Goal: Communication & Community: Share content

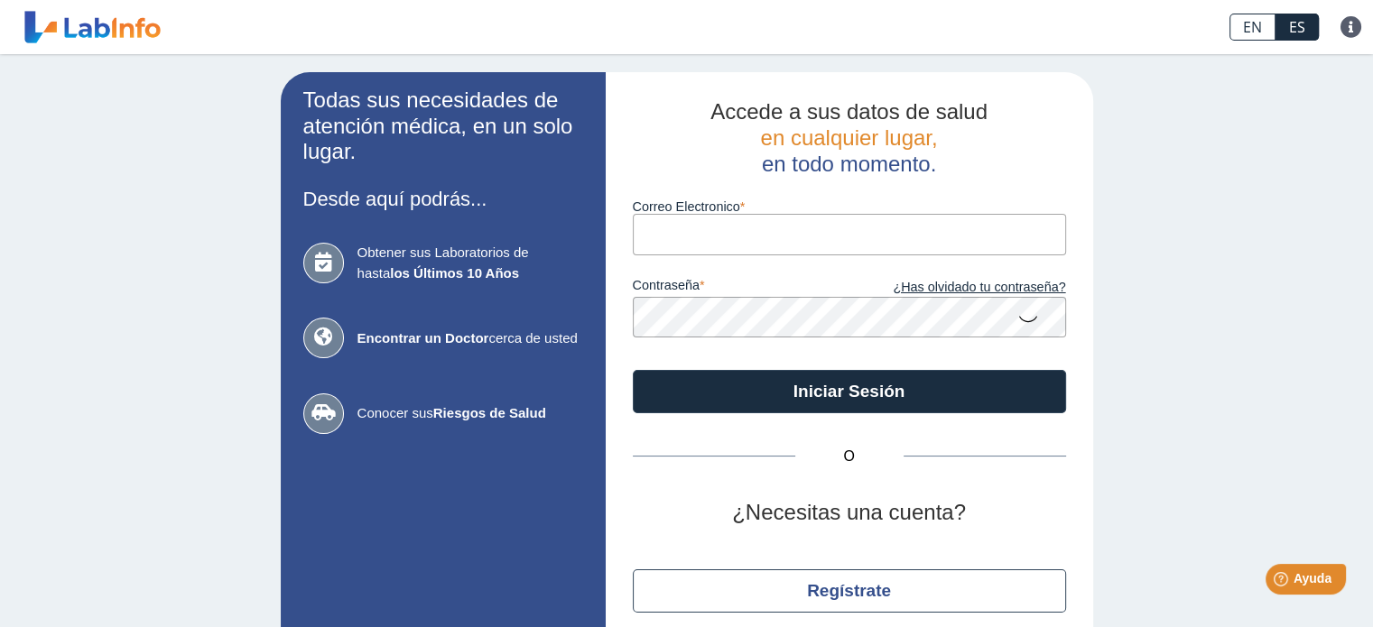
click at [653, 237] on input "Correo Electronico" at bounding box center [849, 234] width 433 height 41
type input "[EMAIL_ADDRESS][DOMAIN_NAME]"
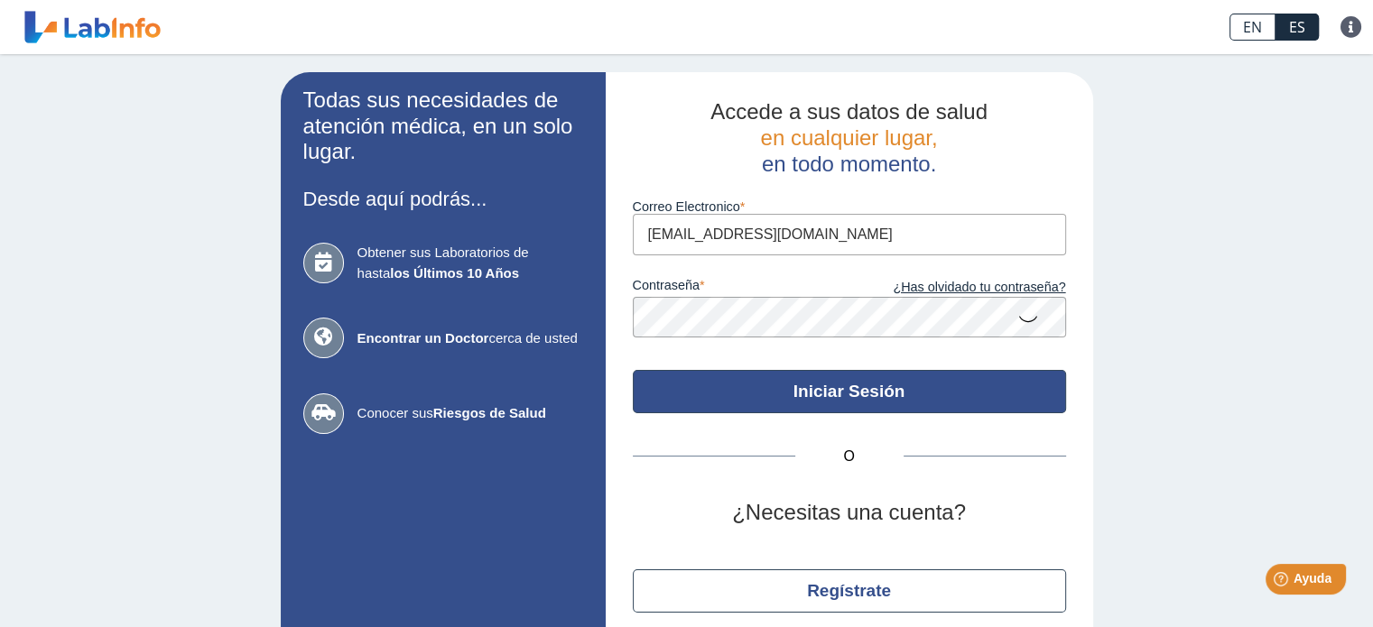
click at [764, 389] on button "Iniciar Sesión" at bounding box center [849, 391] width 433 height 43
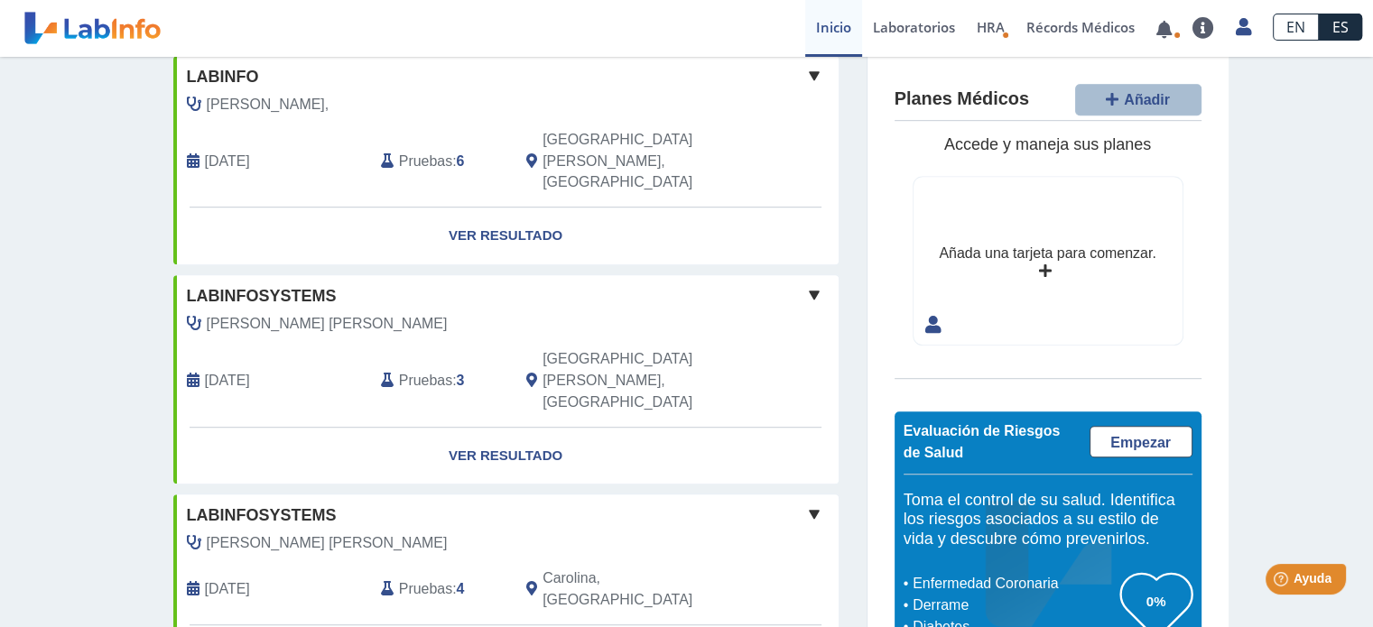
scroll to position [1426, 0]
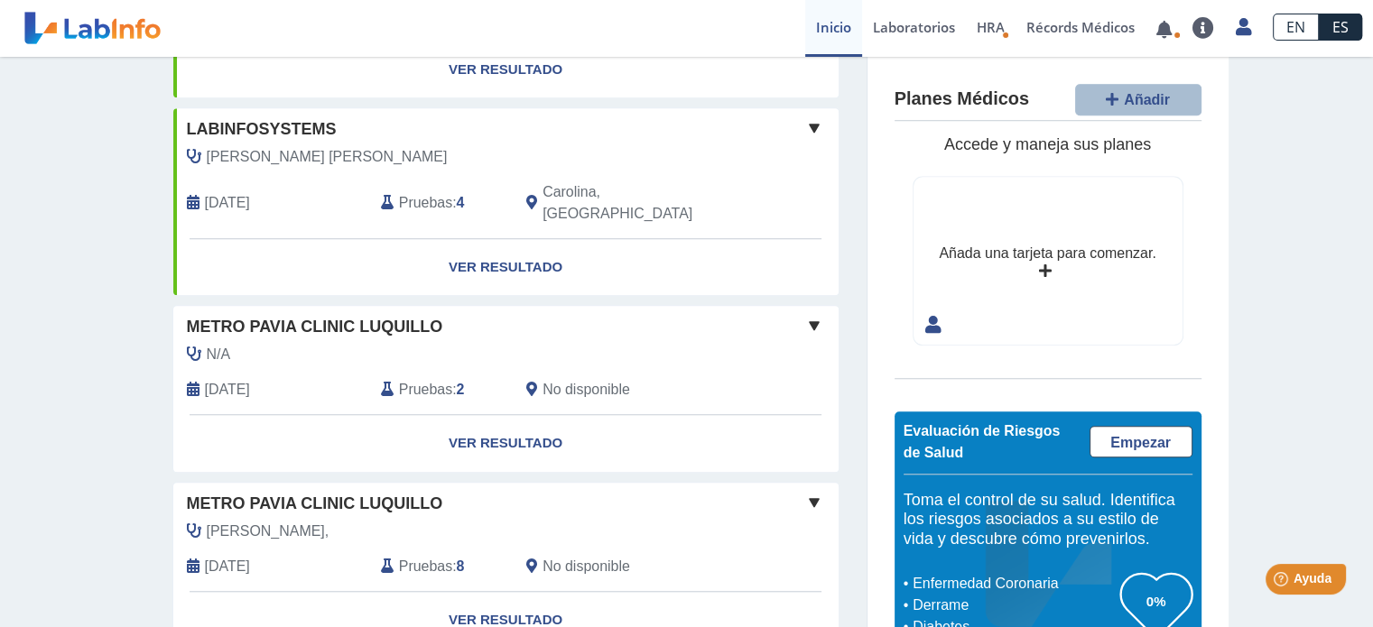
scroll to position [1485, 0]
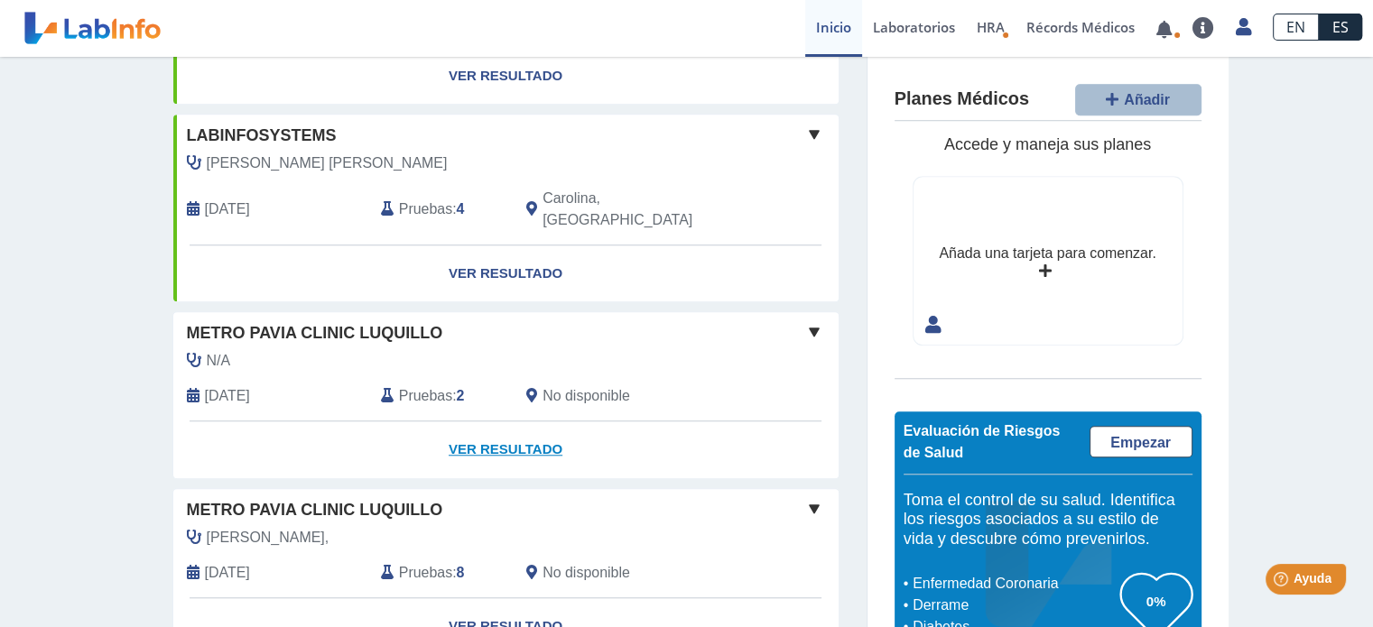
click at [514, 422] on link "Ver Resultado" at bounding box center [505, 450] width 665 height 57
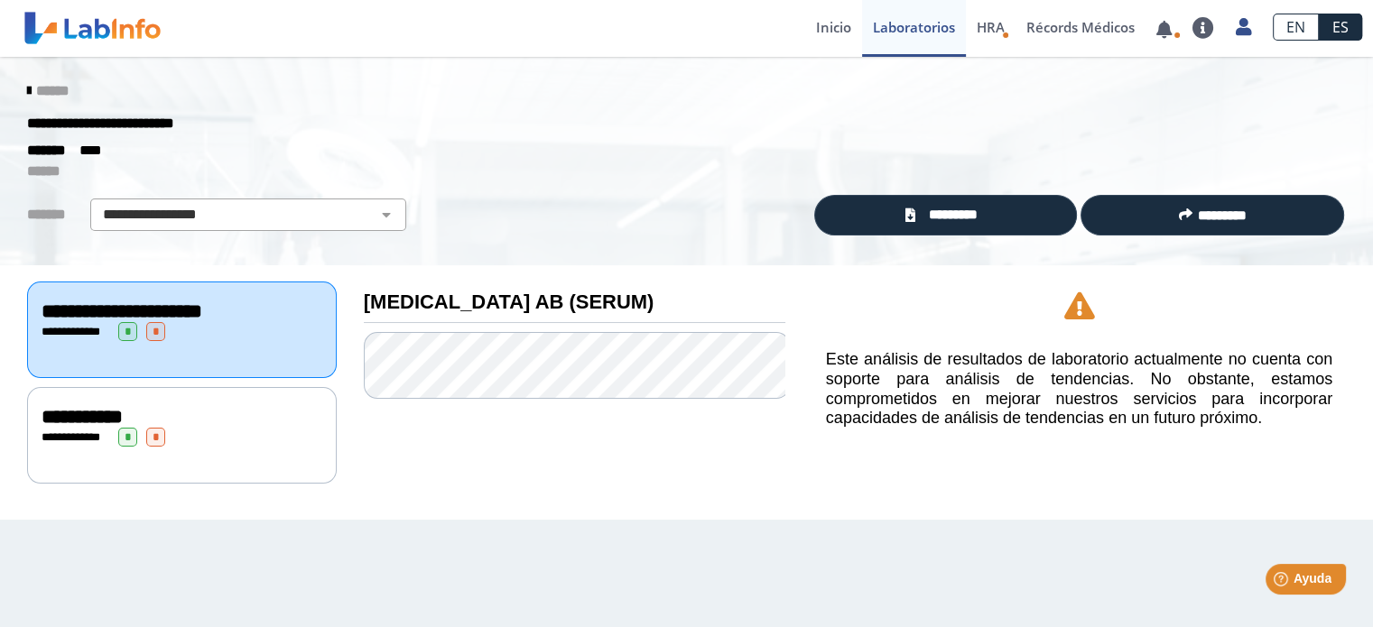
click at [260, 429] on div "**********" at bounding box center [182, 437] width 281 height 19
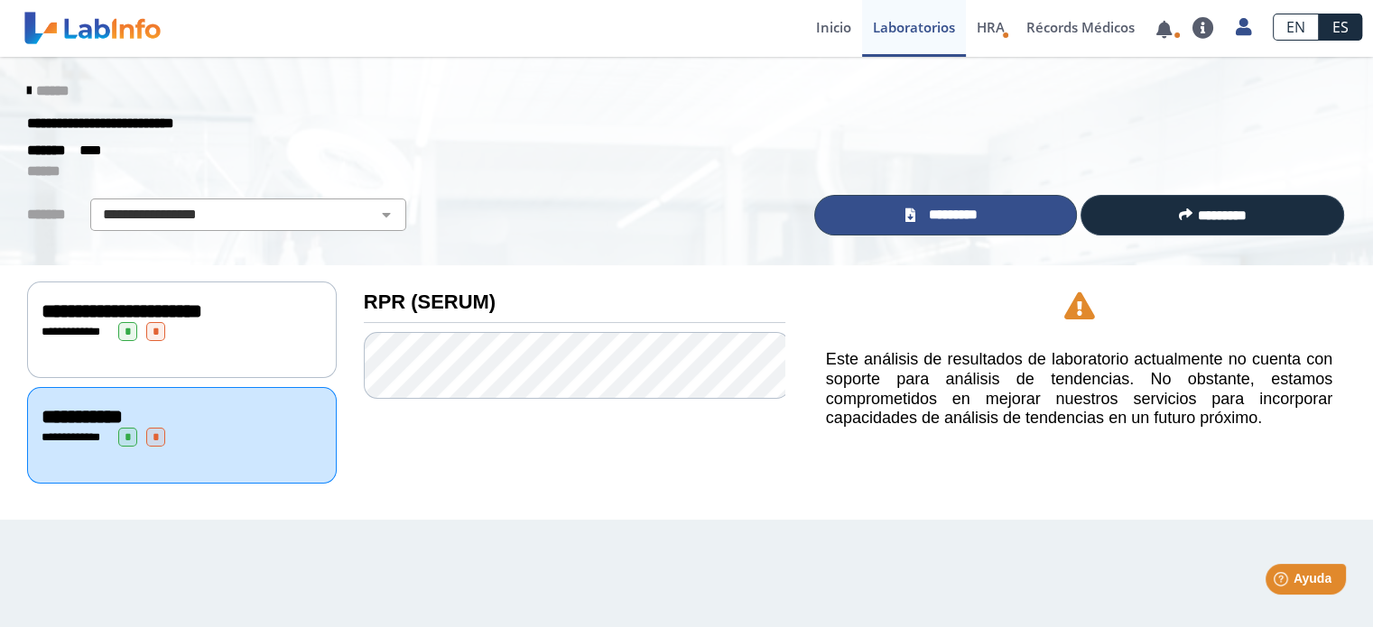
click at [949, 211] on span "*********" at bounding box center [953, 215] width 66 height 21
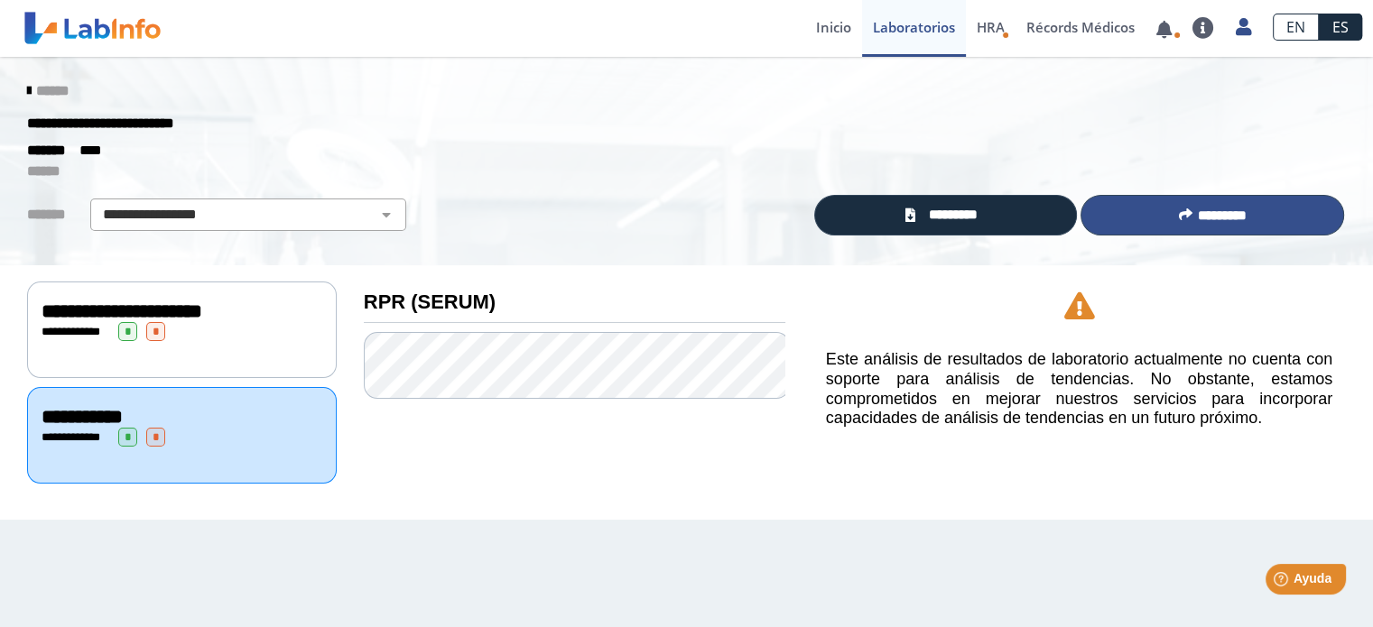
click at [1126, 211] on button "*********" at bounding box center [1212, 215] width 264 height 41
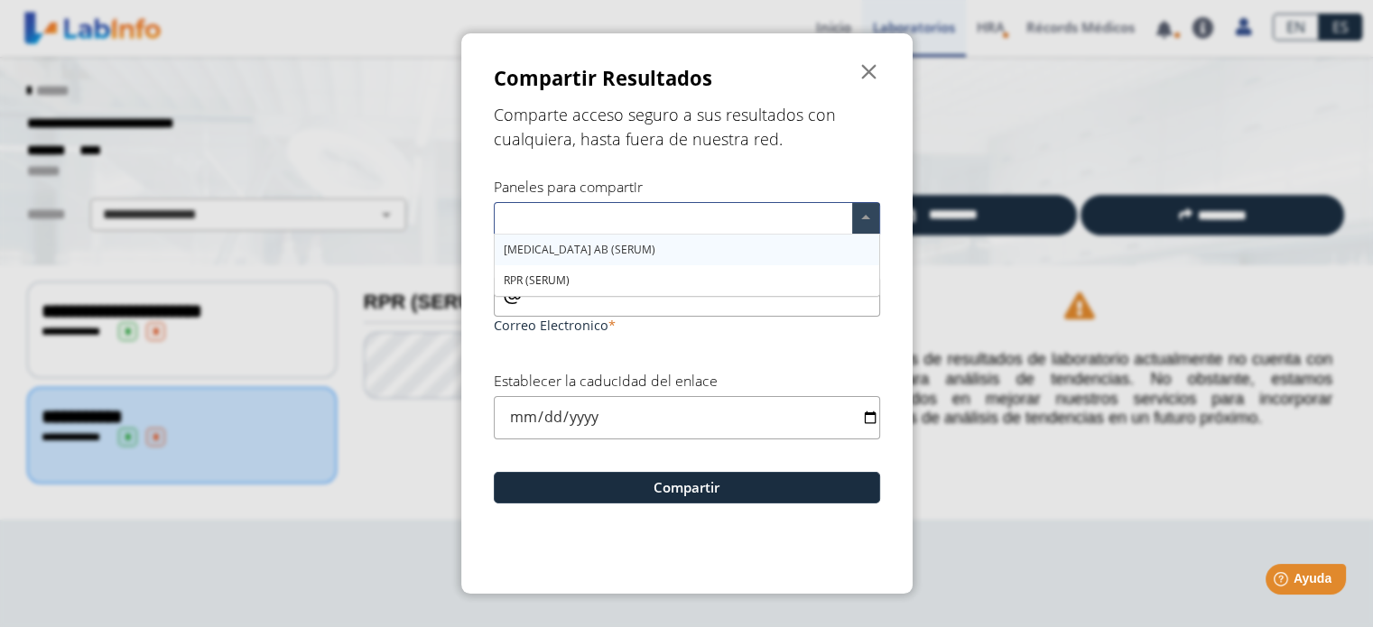
click at [866, 218] on span at bounding box center [865, 218] width 27 height 31
click at [688, 249] on div "[MEDICAL_DATA] AB (SERUM)" at bounding box center [687, 250] width 385 height 31
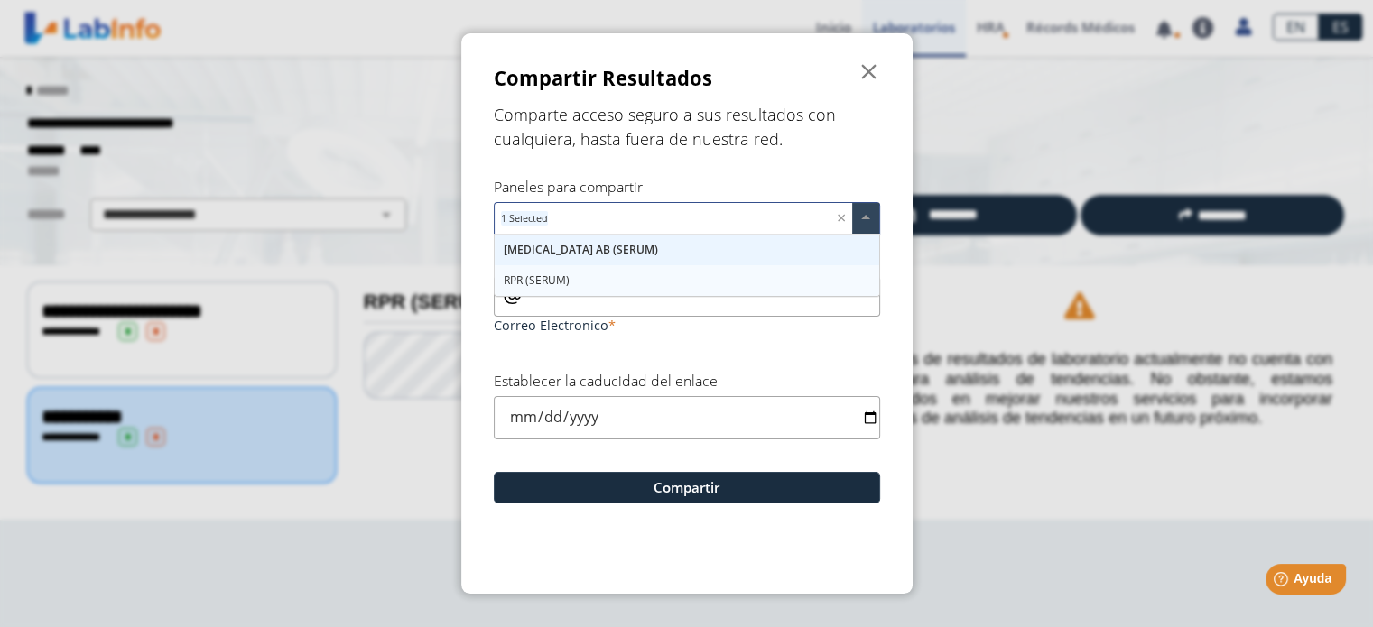
click at [622, 280] on div "RPR (SERUM)" at bounding box center [687, 280] width 385 height 31
click at [636, 311] on input "Correo Electronico" at bounding box center [687, 296] width 386 height 41
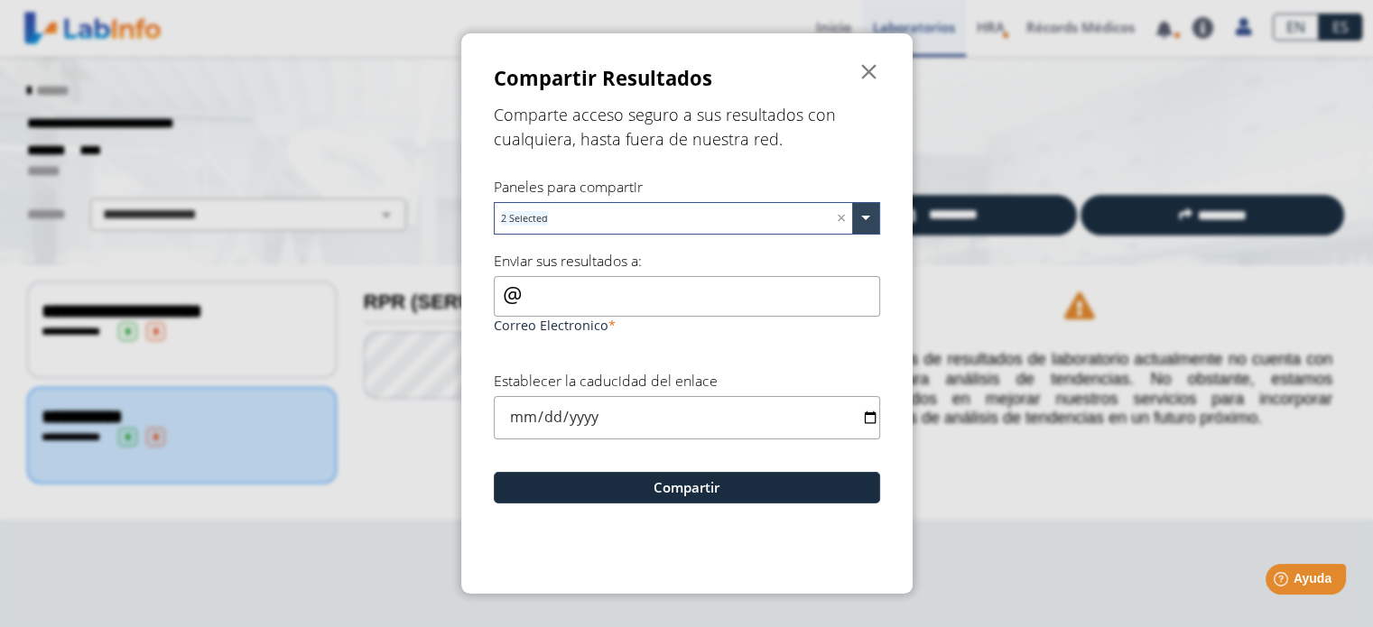
type input "v"
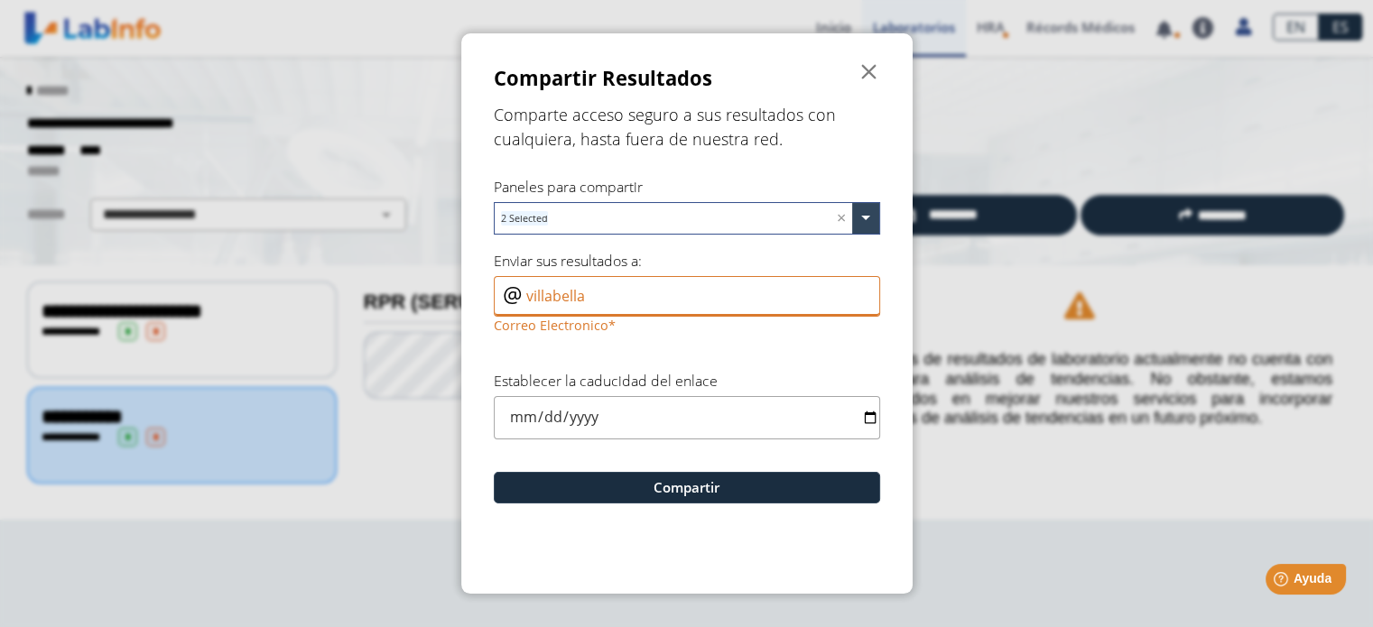
type input "[EMAIL_ADDRESS][DOMAIN_NAME]"
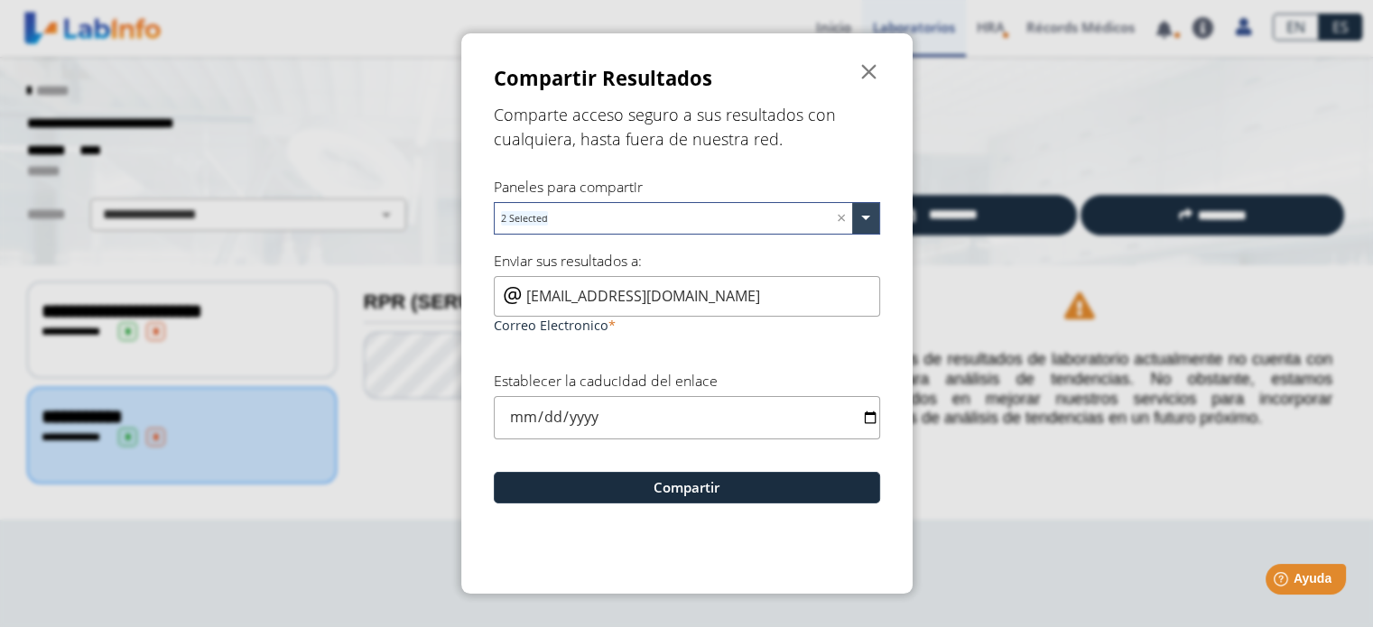
click at [872, 417] on input "date" at bounding box center [687, 417] width 386 height 42
type input "[DATE]"
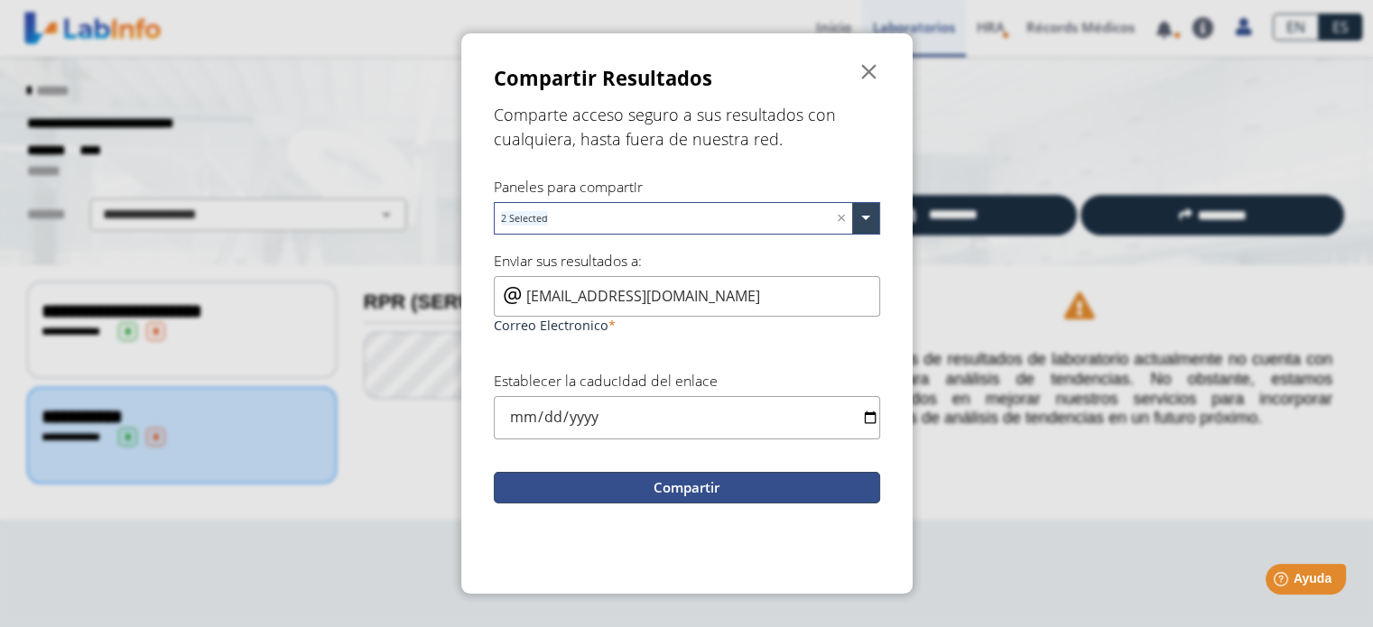
click at [700, 485] on button "Compartir" at bounding box center [687, 488] width 386 height 32
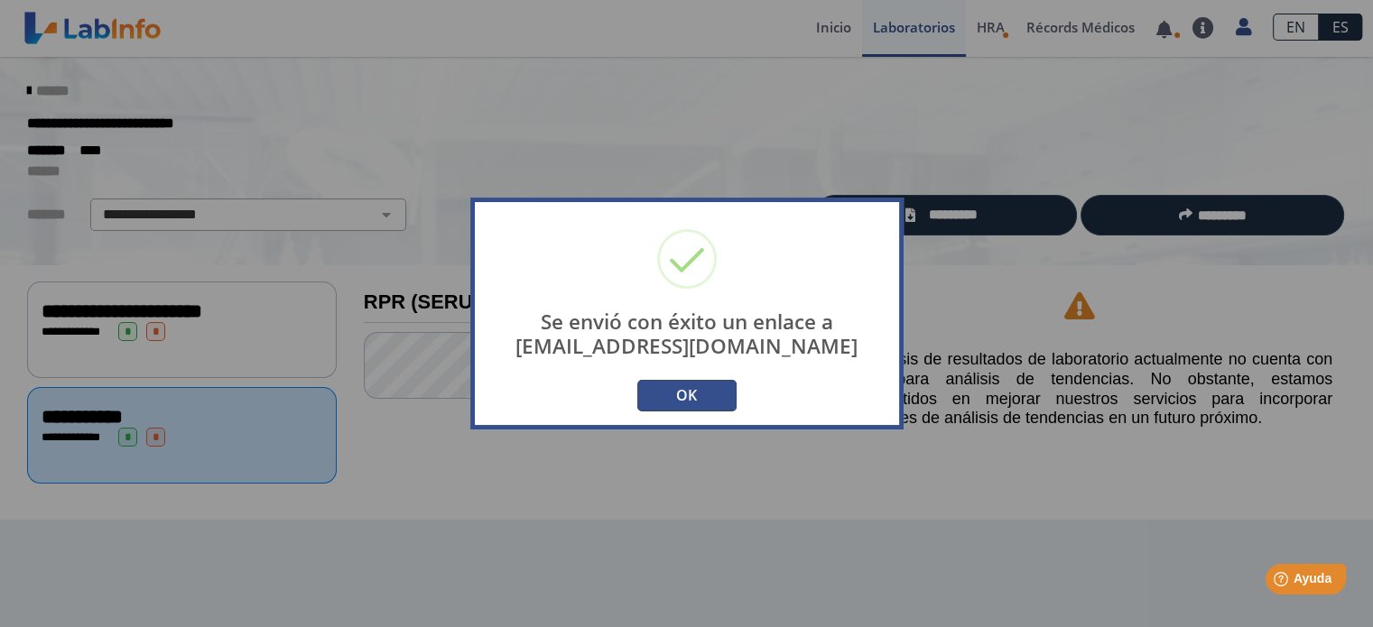
click at [704, 398] on button "OK" at bounding box center [686, 396] width 99 height 32
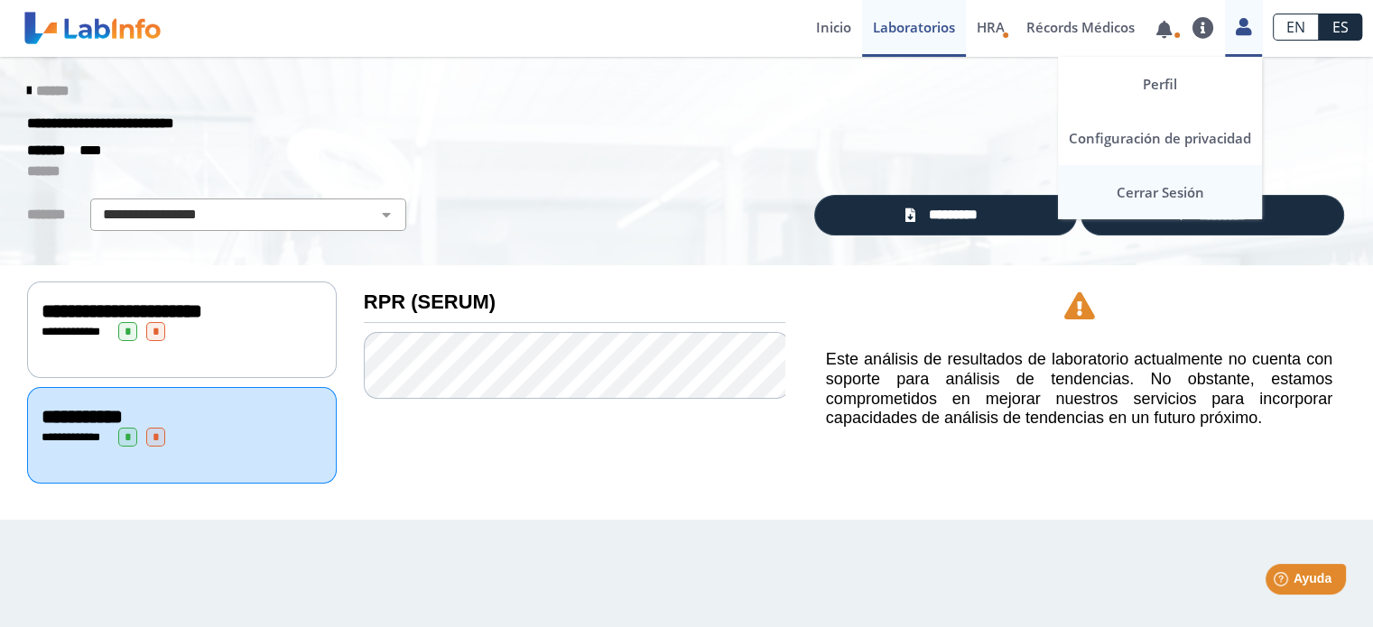
click at [1171, 189] on link "Cerrar Sesión" at bounding box center [1160, 192] width 204 height 54
